Goal: Navigation & Orientation: Find specific page/section

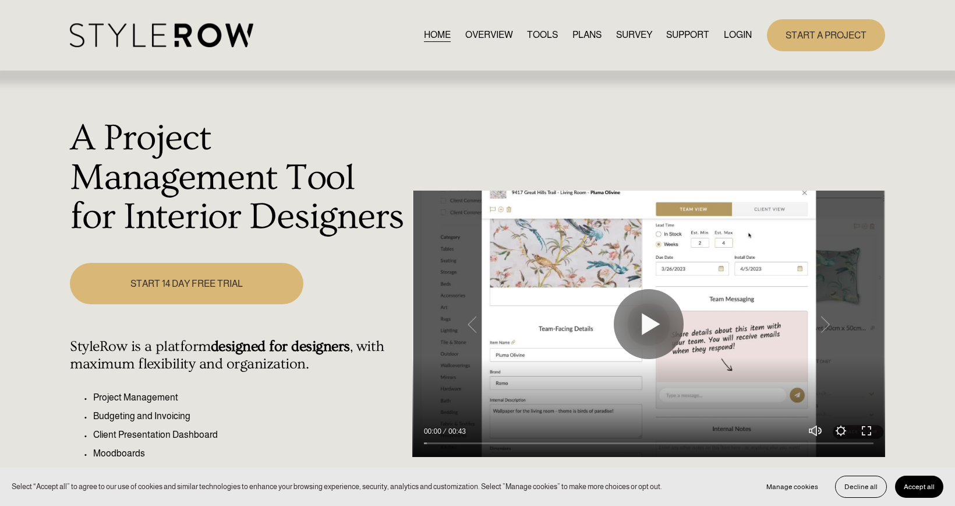
drag, startPoint x: 733, startPoint y: 33, endPoint x: 733, endPoint y: 52, distance: 19.2
click at [733, 33] on link "LOGIN" at bounding box center [738, 35] width 28 height 16
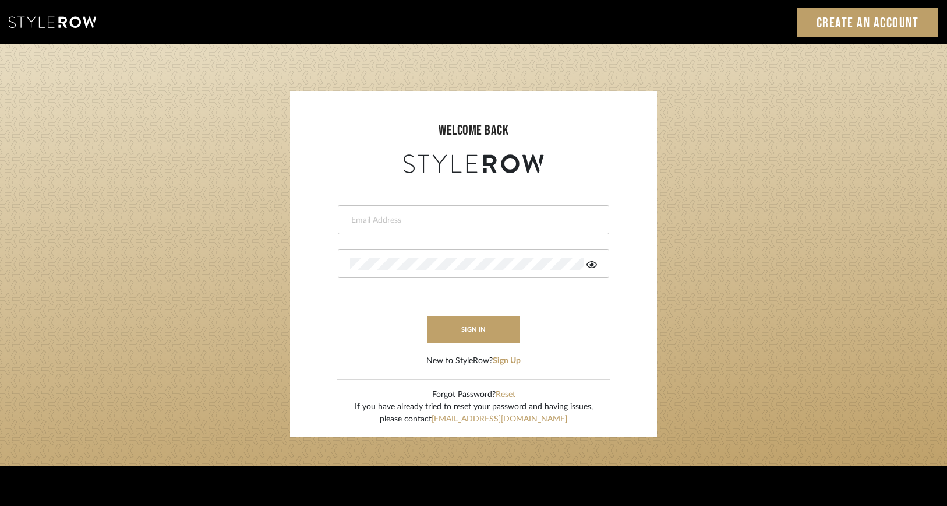
click at [384, 222] on input "email" at bounding box center [472, 220] width 244 height 12
type input "ac@cerusedesign.com"
click at [480, 319] on button "sign in" at bounding box center [473, 329] width 93 height 27
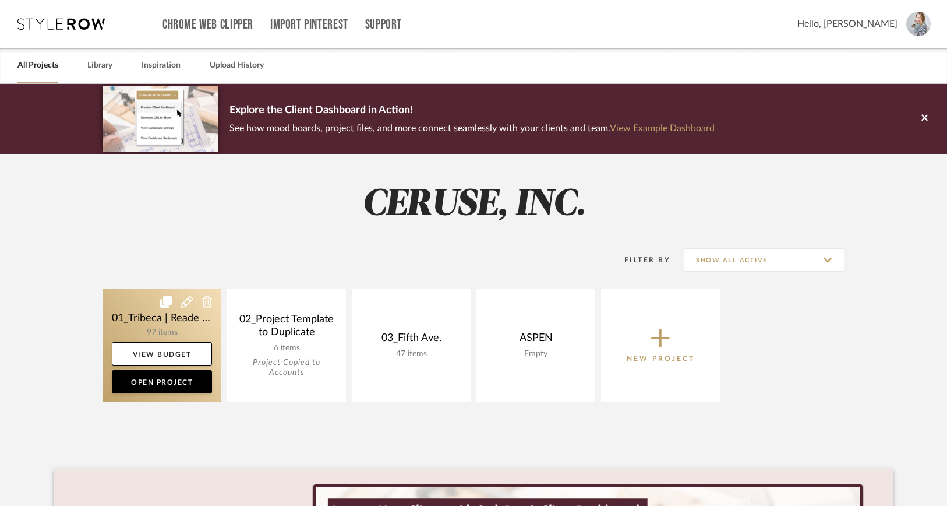
drag, startPoint x: 162, startPoint y: 317, endPoint x: 154, endPoint y: 313, distance: 9.4
click at [162, 317] on link at bounding box center [162, 345] width 119 height 112
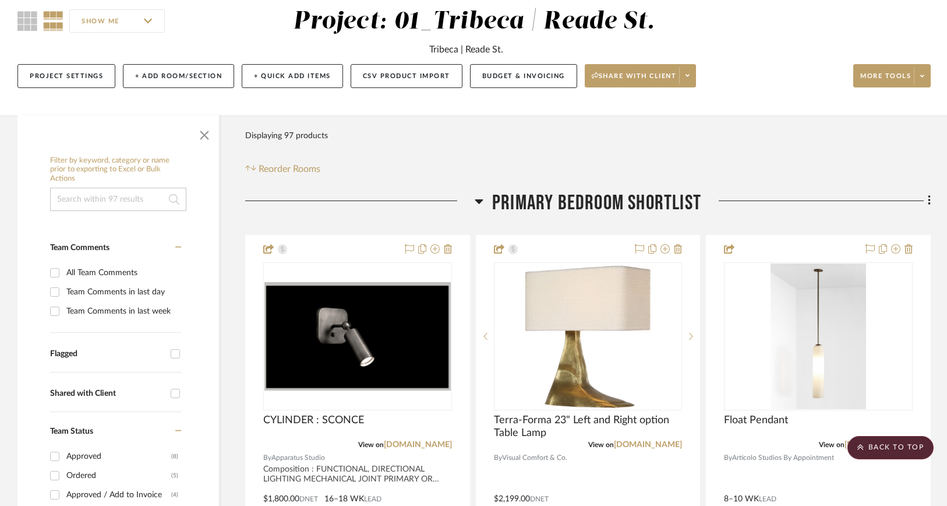
scroll to position [98, 0]
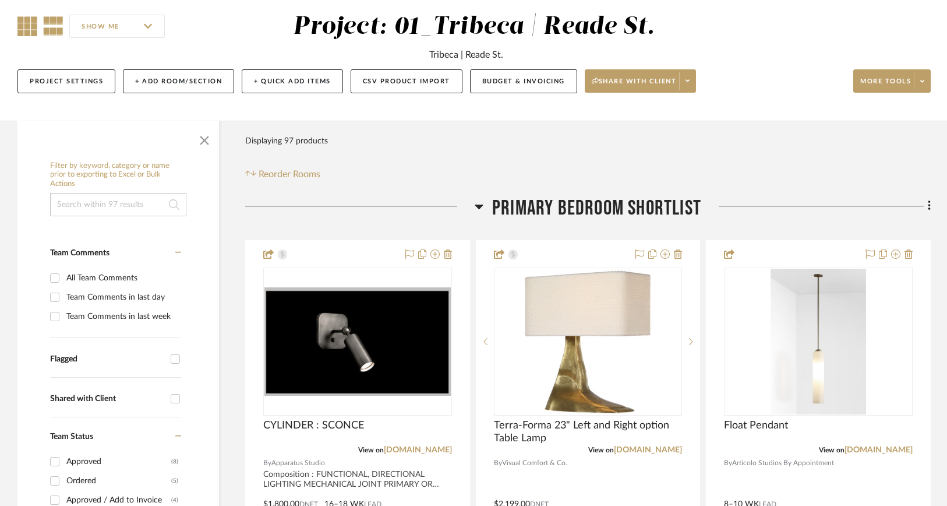
click at [26, 30] on icon at bounding box center [27, 26] width 20 height 20
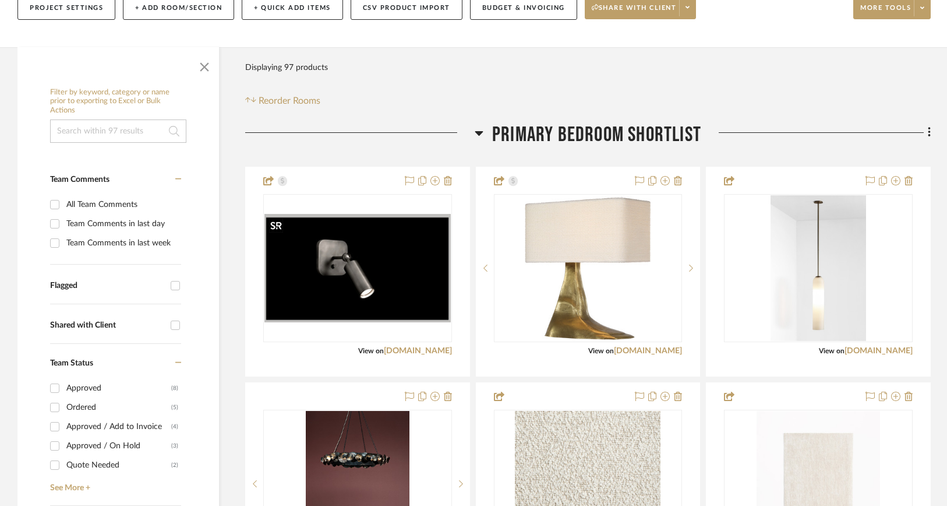
scroll to position [172, 0]
click at [201, 66] on span "button" at bounding box center [204, 64] width 28 height 28
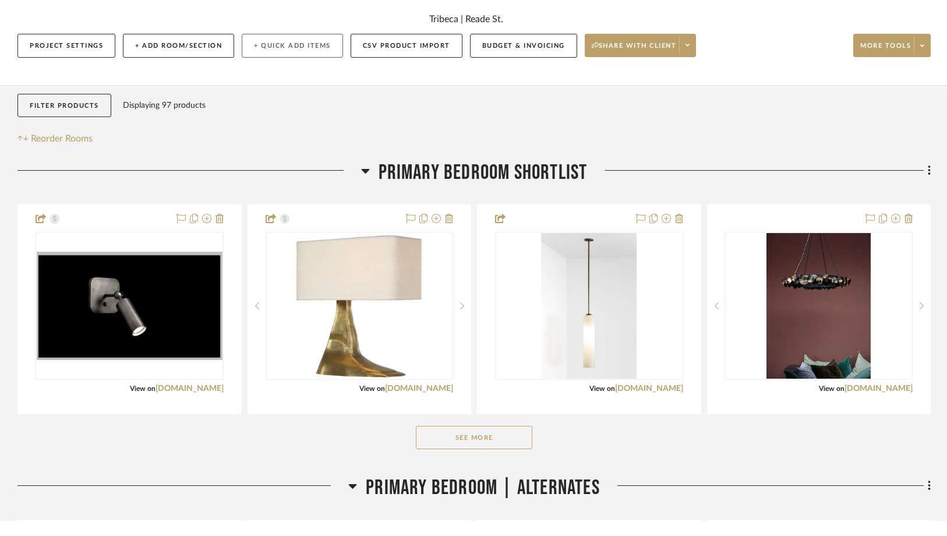
scroll to position [146, 0]
